Goal: Check status

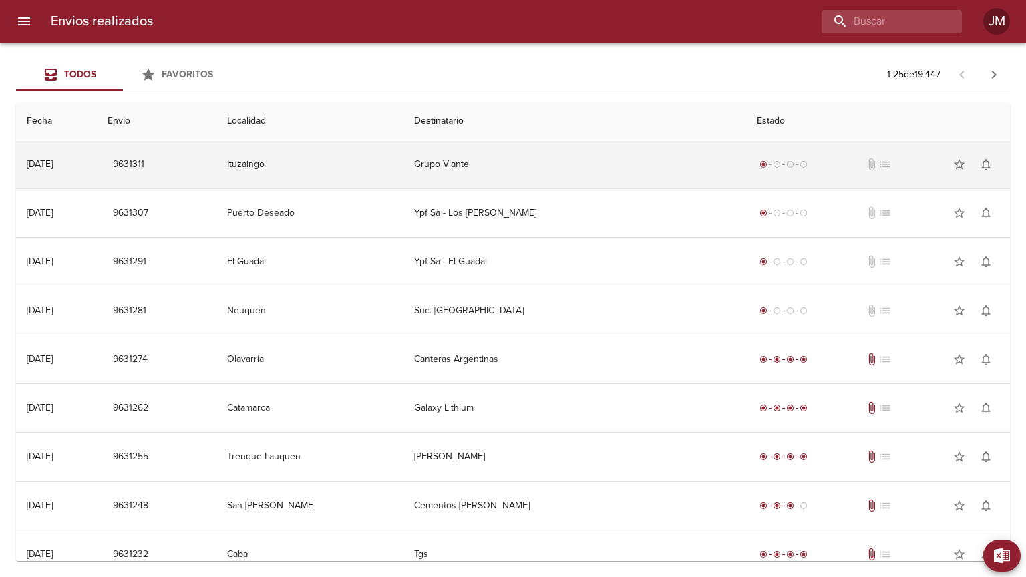
click at [533, 185] on td "Grupo Vlante" at bounding box center [575, 164] width 343 height 48
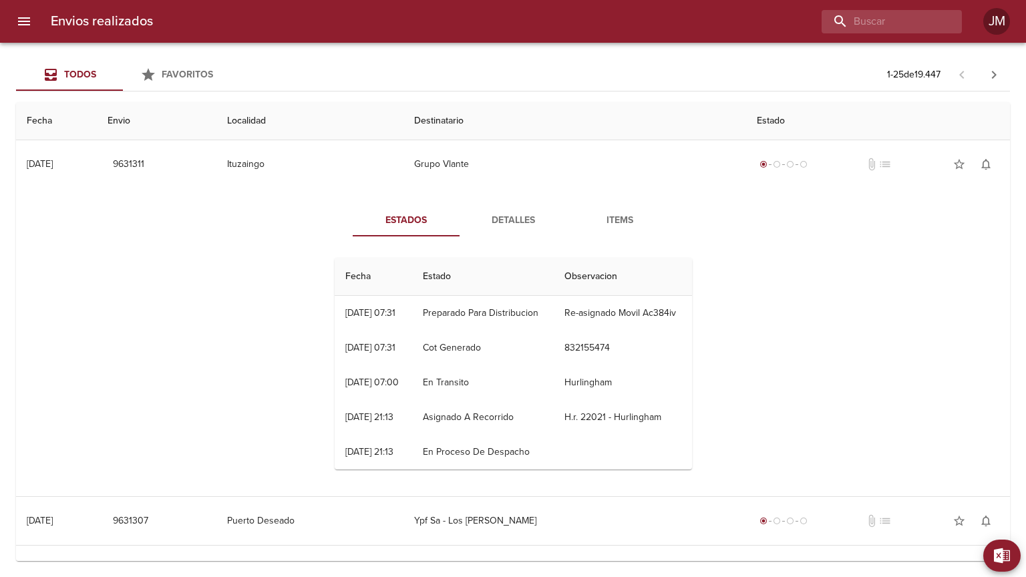
click at [624, 212] on button "Items" at bounding box center [620, 220] width 107 height 32
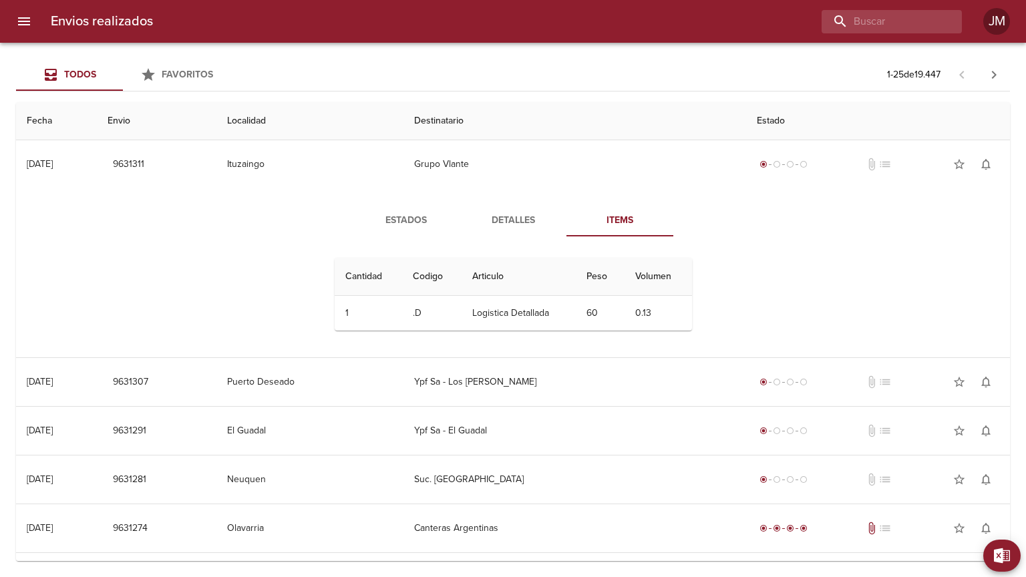
click at [513, 223] on span "Detalles" at bounding box center [513, 220] width 91 height 17
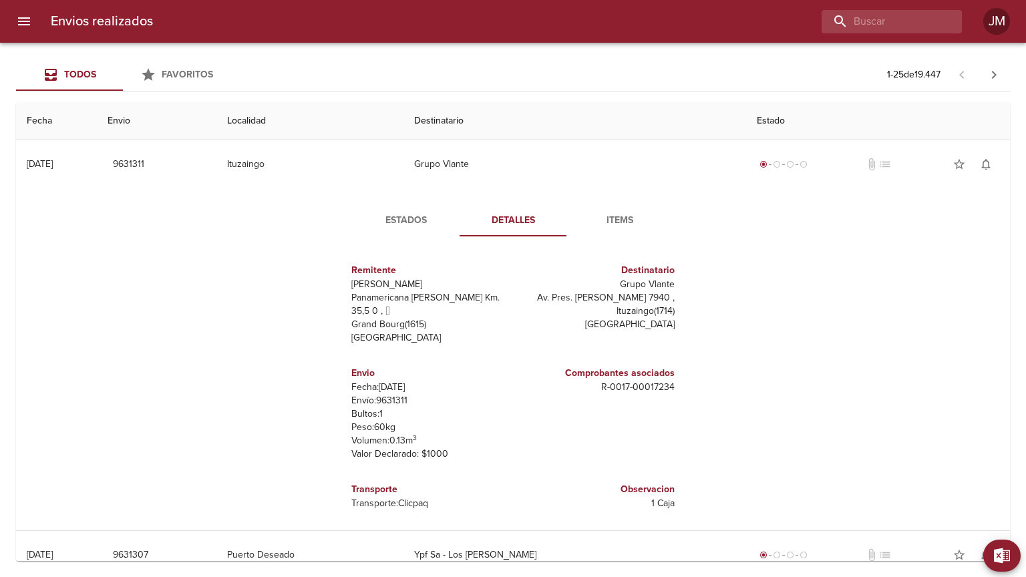
click at [395, 221] on span "Estados" at bounding box center [406, 220] width 91 height 17
